Goal: Register for event/course

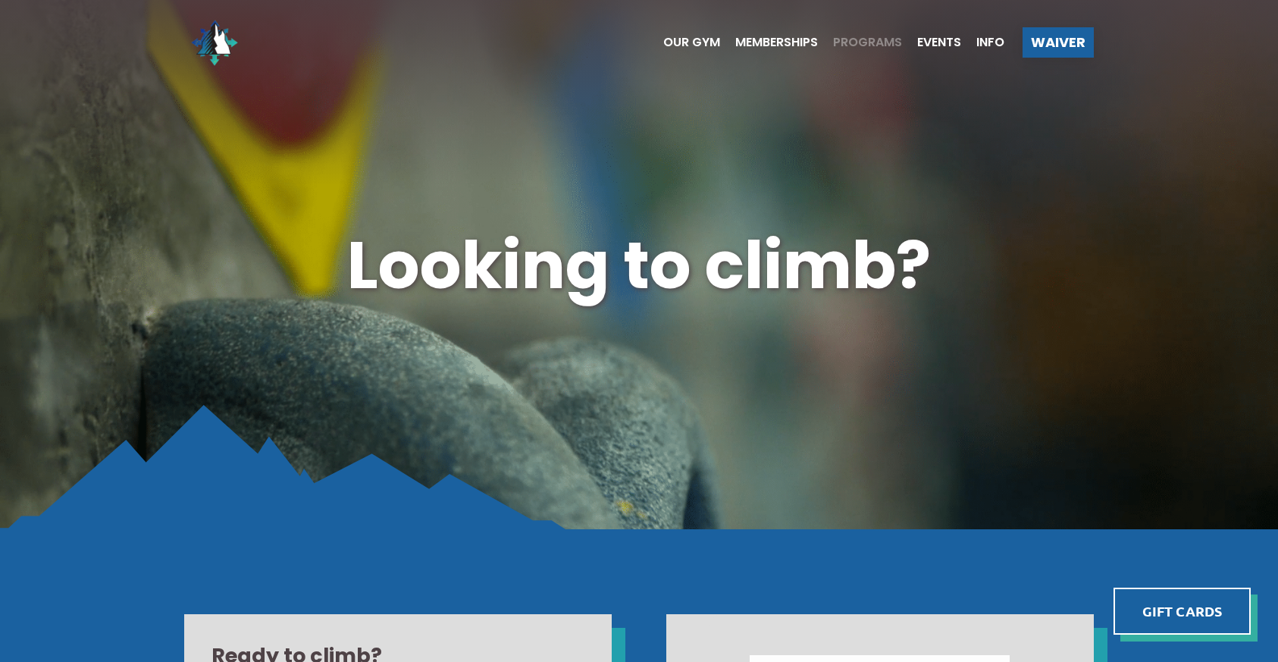
click at [867, 40] on span "Programs" at bounding box center [867, 42] width 69 height 12
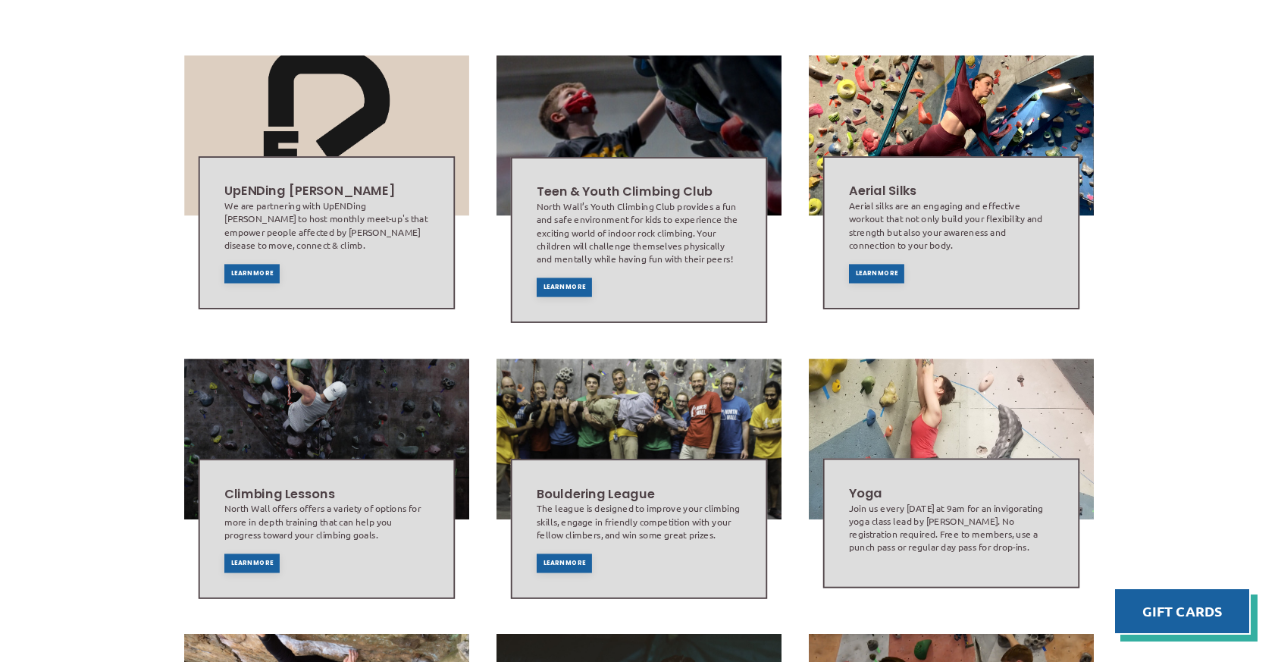
scroll to position [531, 0]
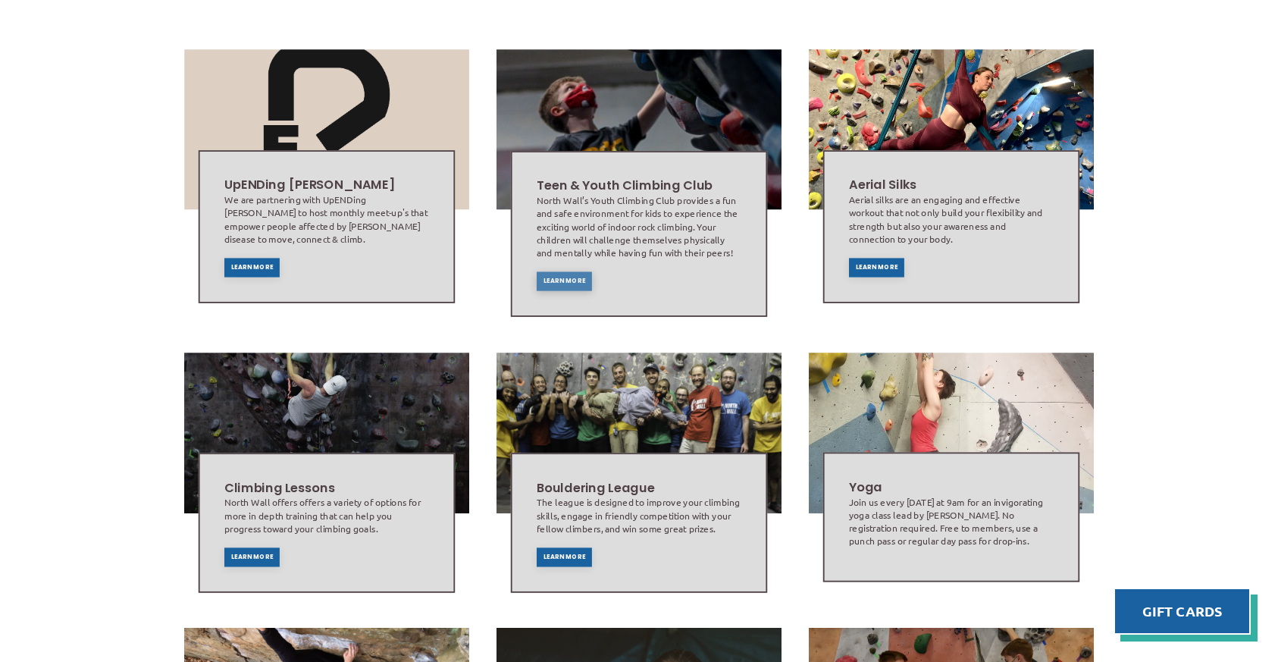
click at [548, 277] on span "Learn More" at bounding box center [564, 280] width 42 height 6
